Goal: Information Seeking & Learning: Learn about a topic

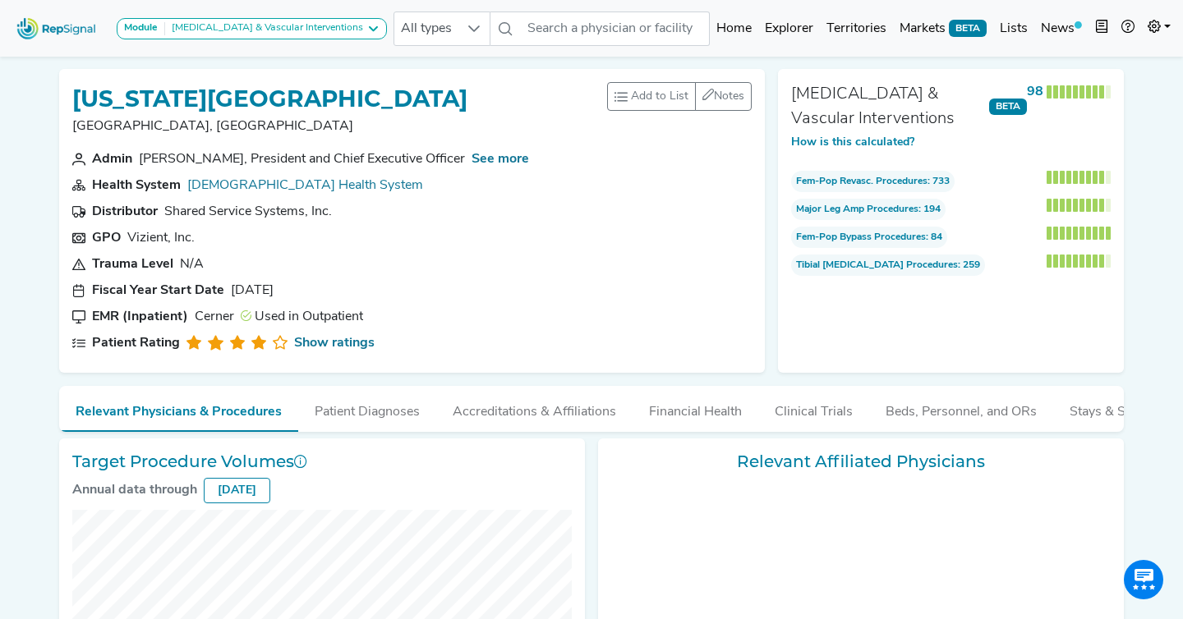
click at [284, 183] on link "[DEMOGRAPHIC_DATA] Health System" at bounding box center [305, 185] width 236 height 13
checkbox input "false"
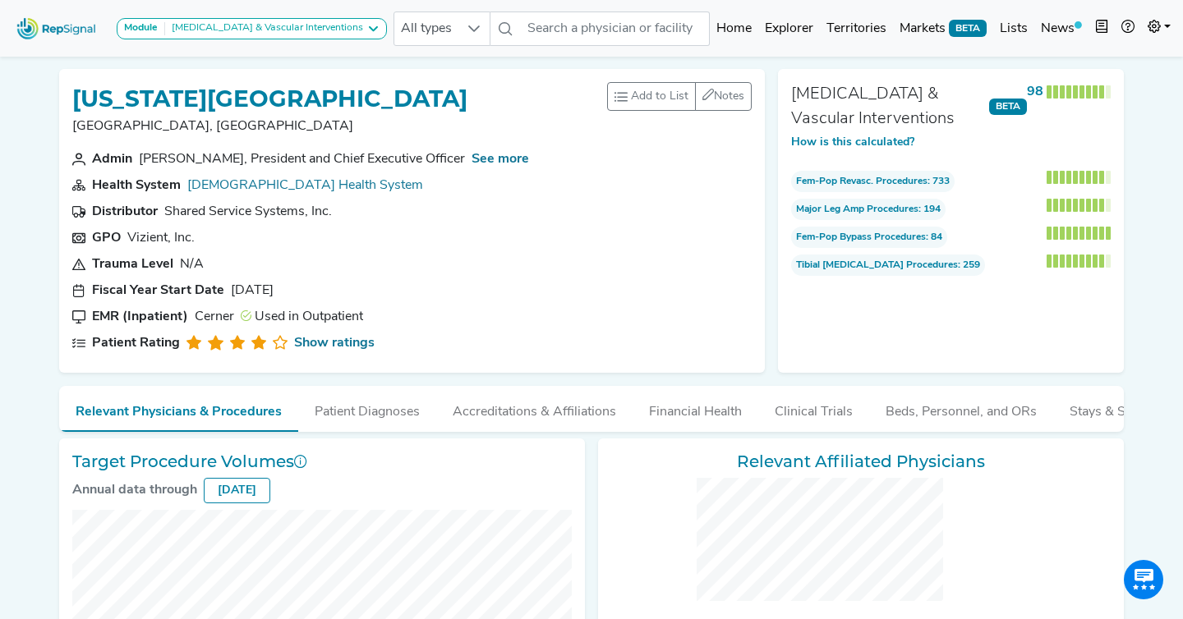
checkbox input "false"
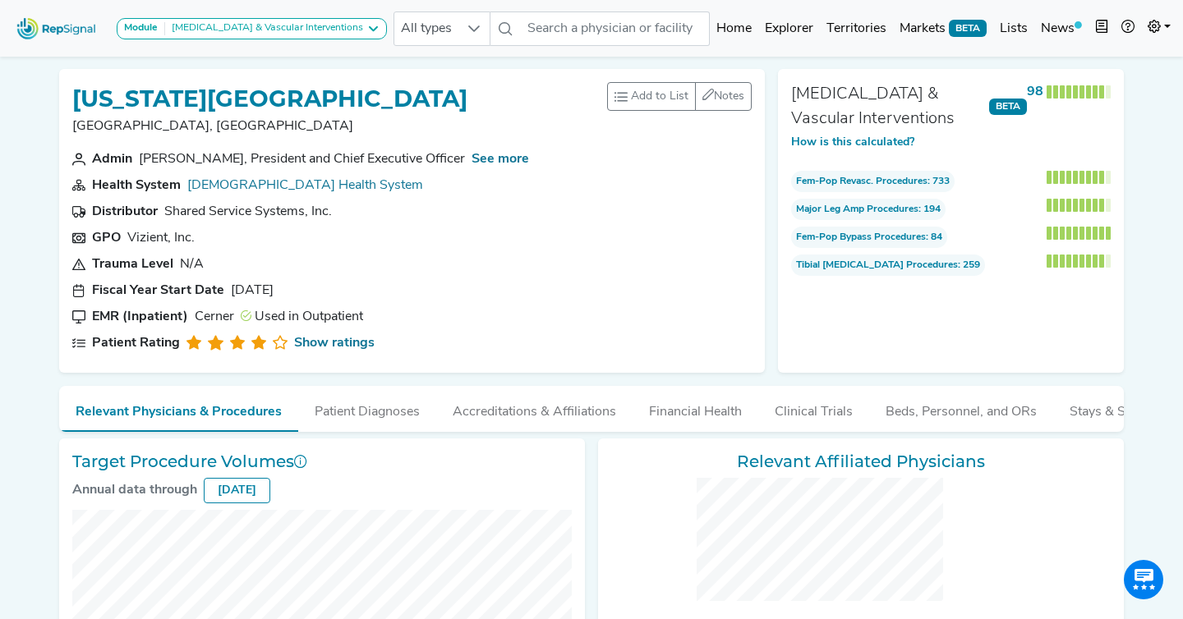
checkbox input "false"
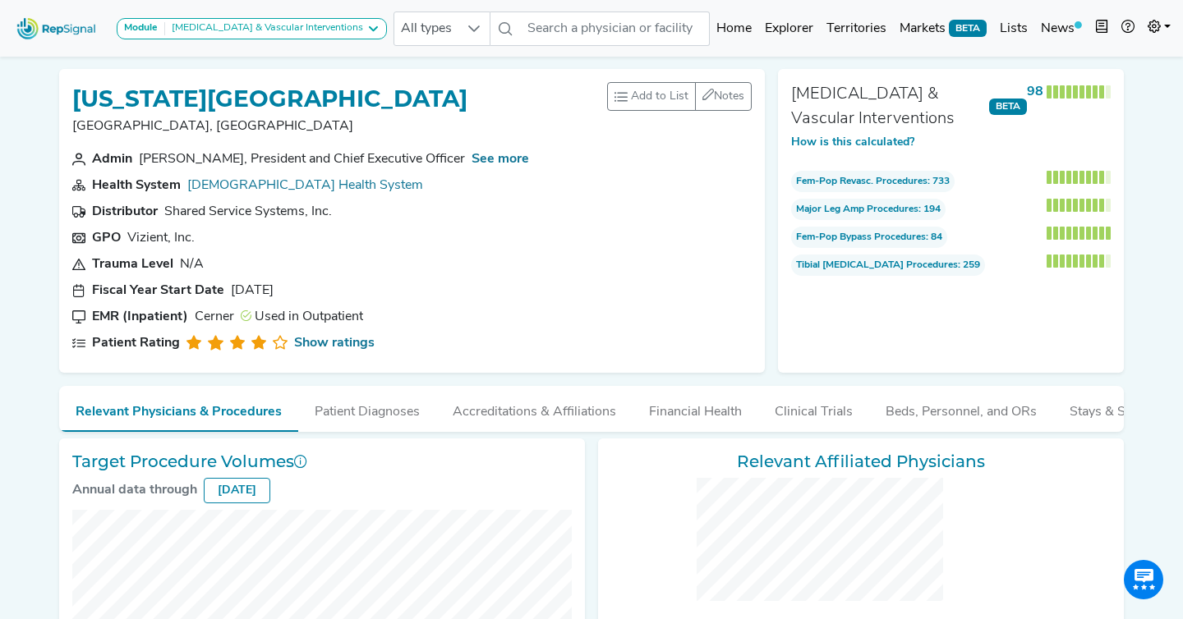
checkbox input "false"
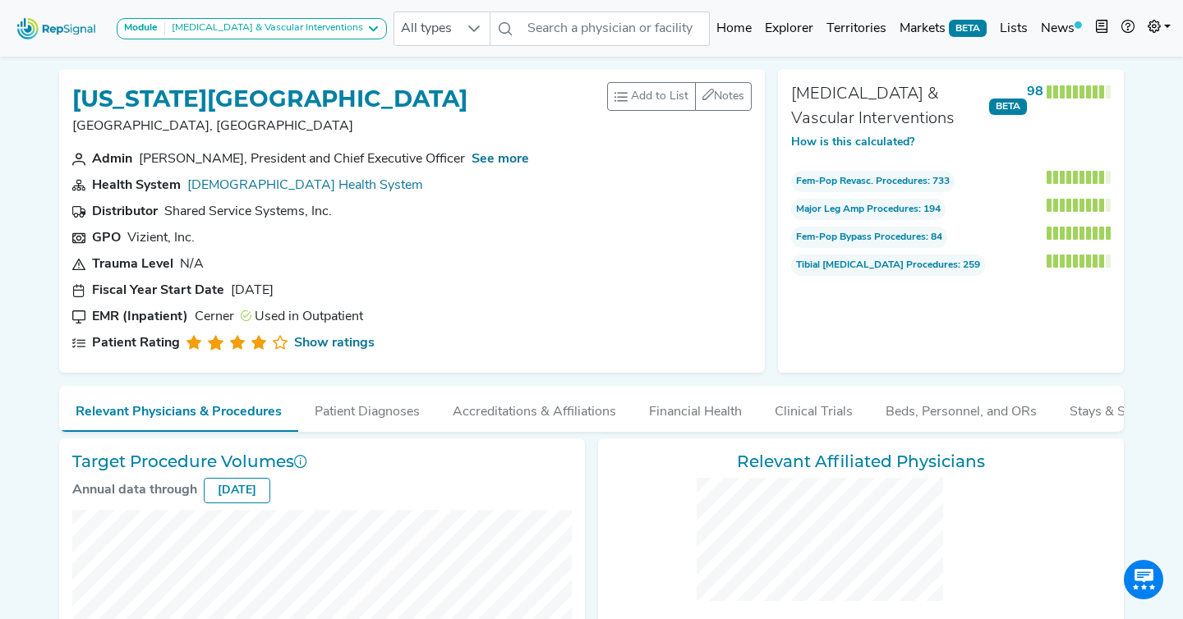
checkbox input "false"
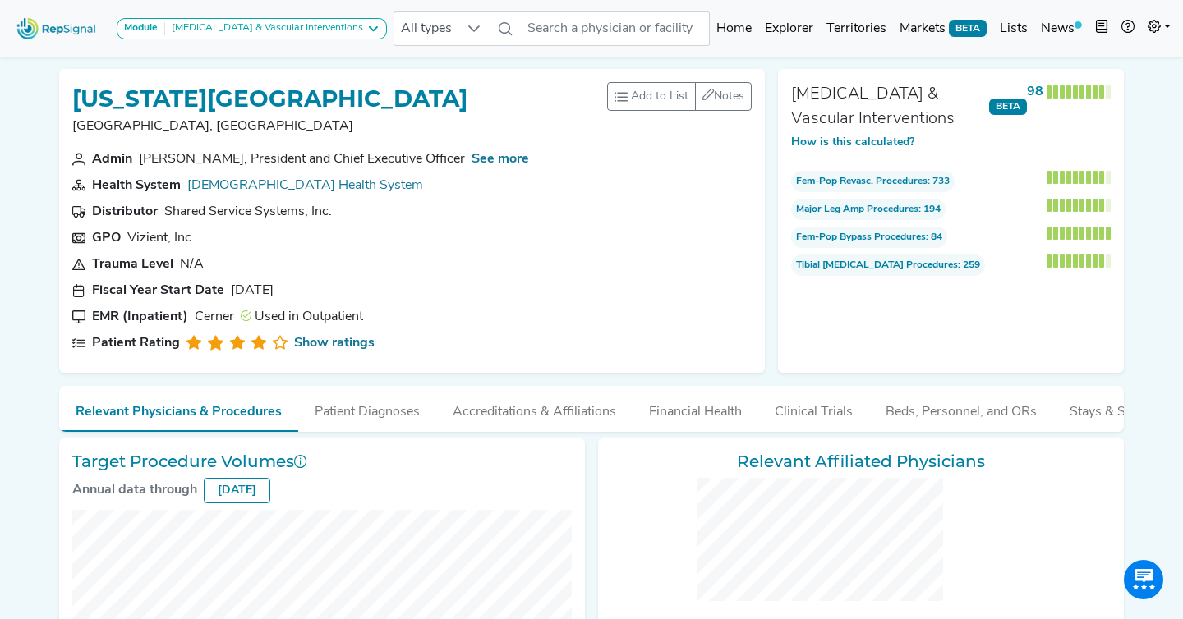
checkbox input "false"
click at [572, 244] on section "GPO Vizient, Inc." at bounding box center [411, 238] width 679 height 20
click at [509, 181] on section "Health System [DEMOGRAPHIC_DATA] Health System" at bounding box center [411, 186] width 679 height 20
